Goal: Use online tool/utility: Utilize a website feature to perform a specific function

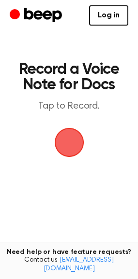
click at [69, 147] on span "button" at bounding box center [68, 142] width 53 height 53
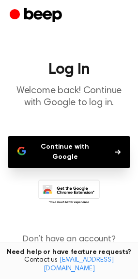
scroll to position [25, 0]
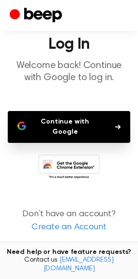
click at [88, 128] on button "Continue with Google" at bounding box center [69, 127] width 122 height 32
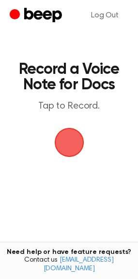
click at [69, 149] on span "button" at bounding box center [69, 143] width 50 height 50
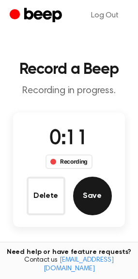
click at [89, 195] on button "Save" at bounding box center [92, 196] width 39 height 39
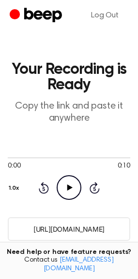
drag, startPoint x: 110, startPoint y: 224, endPoint x: 16, endPoint y: 223, distance: 93.2
click at [16, 223] on input "[URL][DOMAIN_NAME]" at bounding box center [69, 229] width 122 height 24
click at [72, 187] on icon "Play Audio" at bounding box center [68, 187] width 25 height 25
drag, startPoint x: 72, startPoint y: 187, endPoint x: 70, endPoint y: 214, distance: 27.2
click at [70, 214] on main "Your Recording is Ready Copy the link and paste it anywhere 0:03 0:10 Your brow…" at bounding box center [69, 247] width 138 height 494
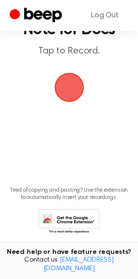
scroll to position [56, 0]
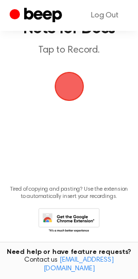
click at [79, 221] on icon at bounding box center [71, 223] width 45 height 17
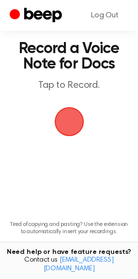
scroll to position [3, 0]
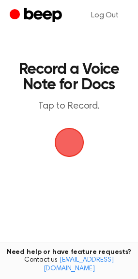
click at [70, 148] on span "button" at bounding box center [68, 142] width 31 height 31
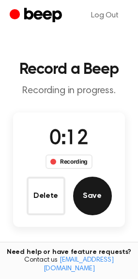
click at [95, 199] on button "Save" at bounding box center [92, 196] width 39 height 39
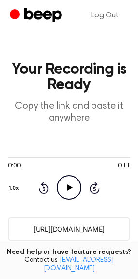
drag, startPoint x: 73, startPoint y: 184, endPoint x: -84, endPoint y: 226, distance: 162.9
click at [0, 226] on html "Log Out Your Recording is Ready Copy the link and paste it anywhere 0:00 0:11 Y…" at bounding box center [69, 262] width 138 height 525
drag, startPoint x: 120, startPoint y: 228, endPoint x: -8, endPoint y: 251, distance: 130.1
click at [0, 251] on html "Log Out Your Recording is Ready Copy the link and paste it anywhere 0:00 0:11 Y…" at bounding box center [69, 262] width 138 height 525
